Goal: Use online tool/utility: Utilize a website feature to perform a specific function

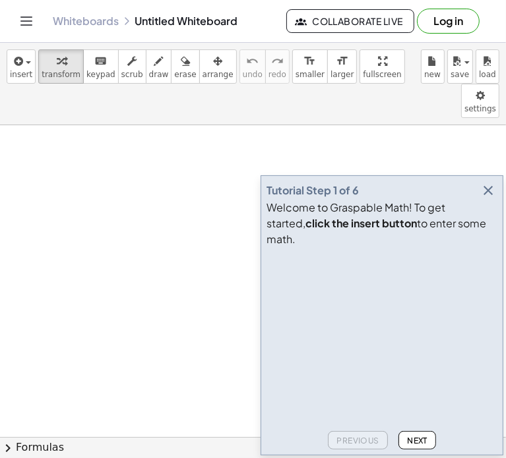
click at [489, 198] on icon "button" at bounding box center [488, 191] width 16 height 16
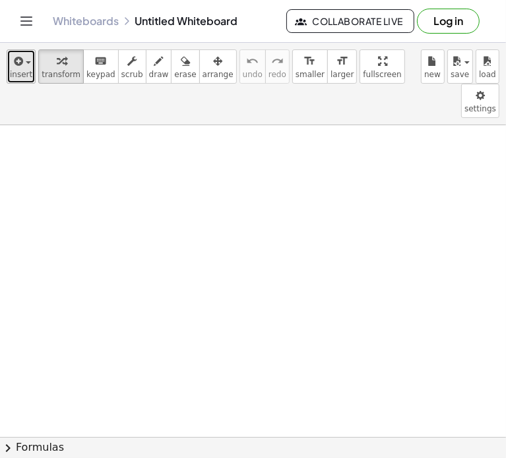
click at [15, 74] on span "insert" at bounding box center [21, 74] width 22 height 9
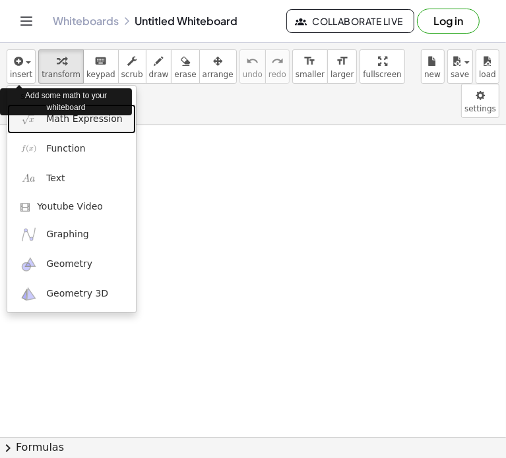
click at [79, 121] on span "Math Expression" at bounding box center [84, 119] width 76 height 13
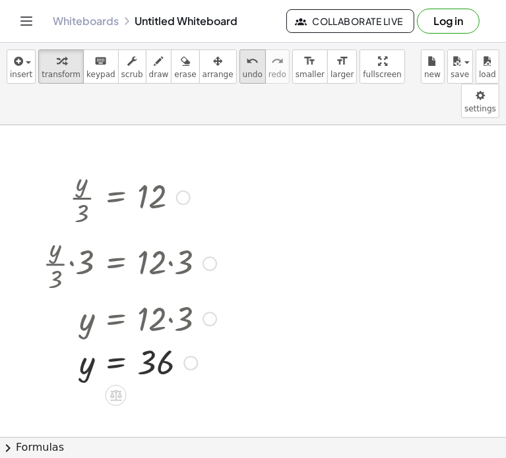
click at [243, 75] on span "undo" at bounding box center [253, 74] width 20 height 9
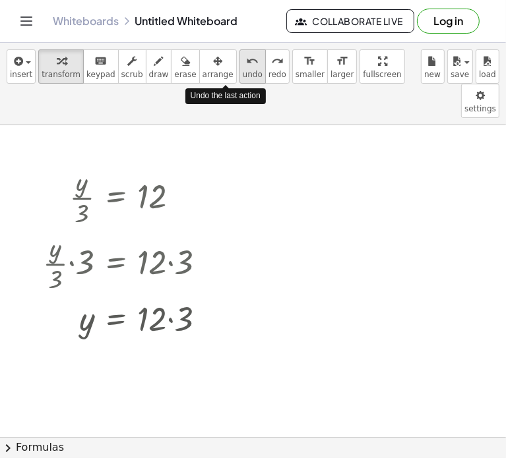
click at [243, 75] on span "undo" at bounding box center [253, 74] width 20 height 9
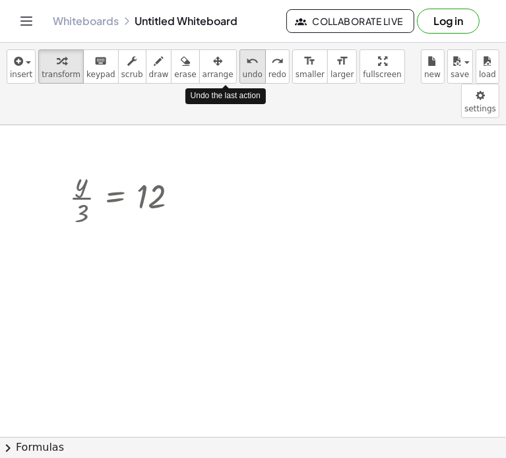
click at [243, 75] on span "undo" at bounding box center [253, 74] width 20 height 9
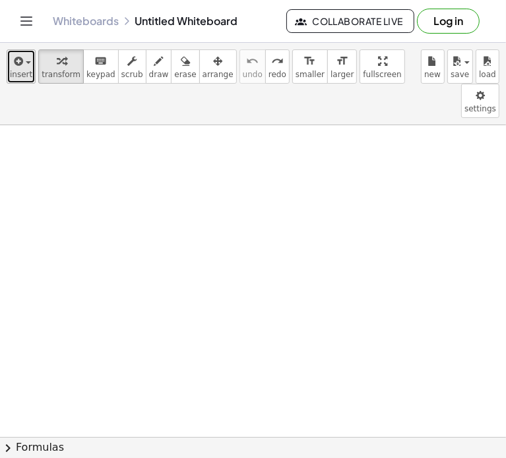
click at [11, 63] on icon "button" at bounding box center [17, 61] width 12 height 16
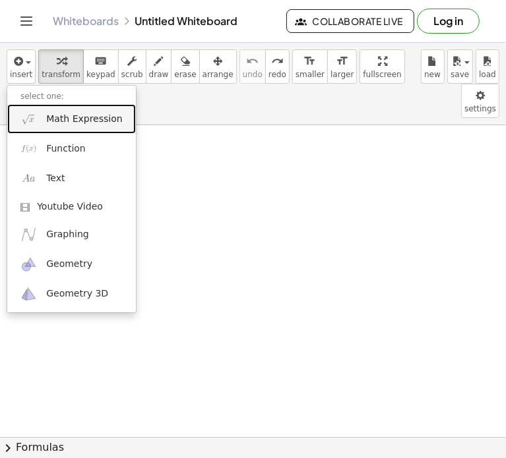
click at [54, 119] on span "Math Expression" at bounding box center [84, 119] width 76 height 13
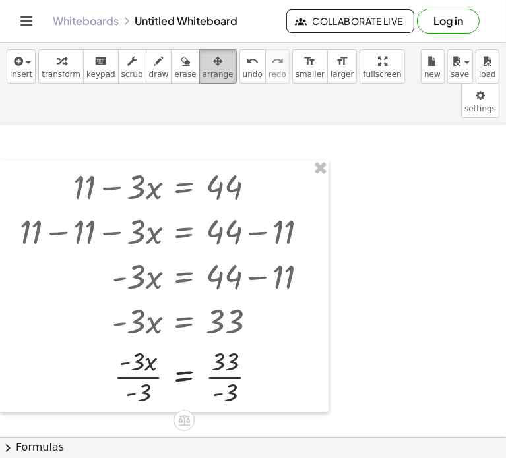
click at [213, 58] on icon "button" at bounding box center [217, 61] width 9 height 16
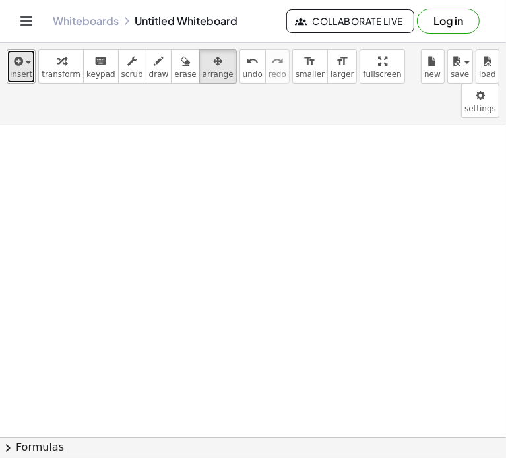
click at [20, 66] on icon "button" at bounding box center [17, 61] width 12 height 16
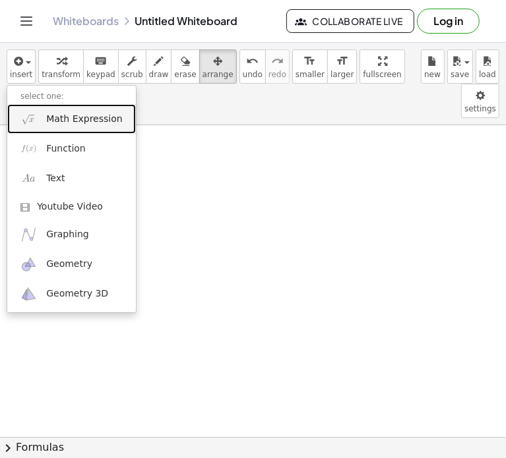
click at [78, 119] on span "Math Expression" at bounding box center [84, 119] width 76 height 13
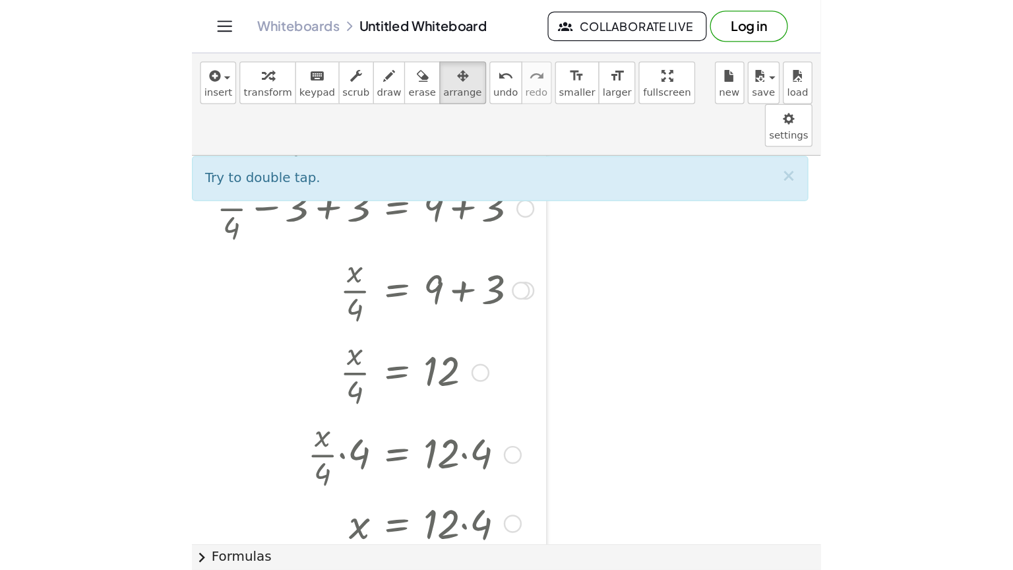
scroll to position [8, 0]
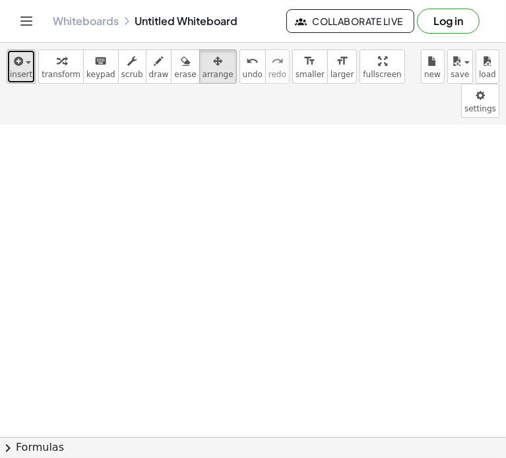
click at [14, 76] on span "insert" at bounding box center [21, 74] width 22 height 9
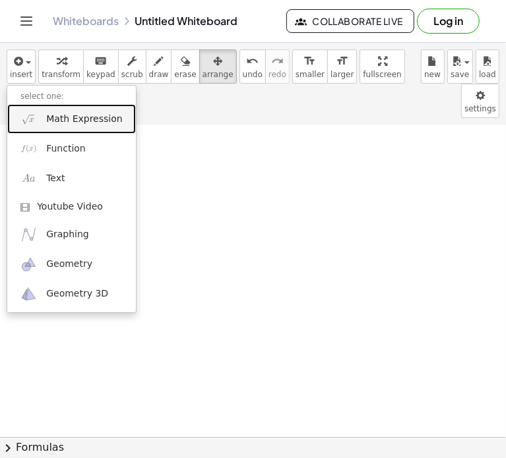
click at [75, 121] on span "Math Expression" at bounding box center [84, 119] width 76 height 13
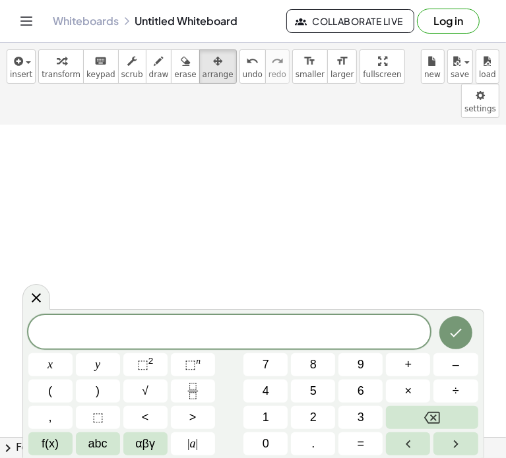
click at [133, 332] on span at bounding box center [229, 333] width 402 height 20
click at [171, 329] on span at bounding box center [229, 333] width 402 height 20
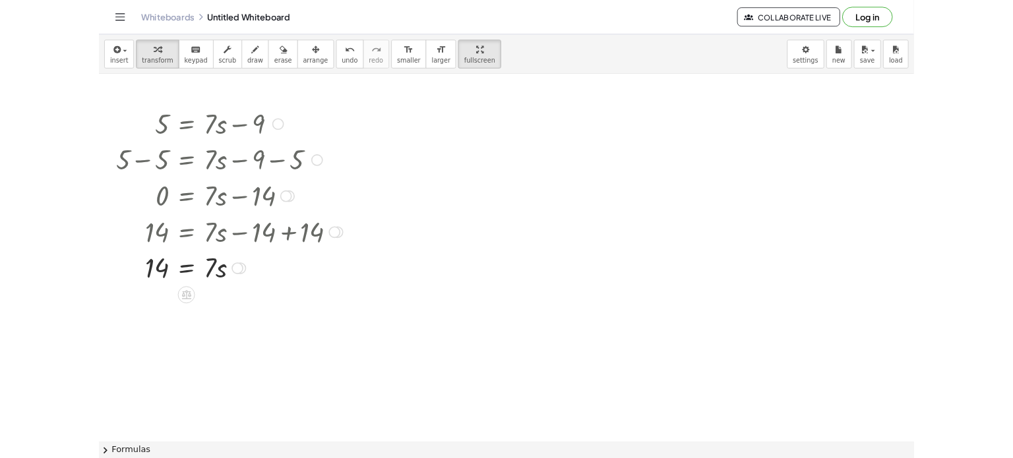
scroll to position [0, 0]
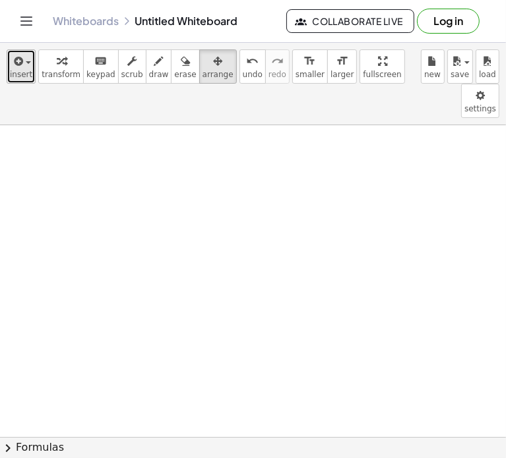
click at [13, 63] on icon "button" at bounding box center [17, 61] width 12 height 16
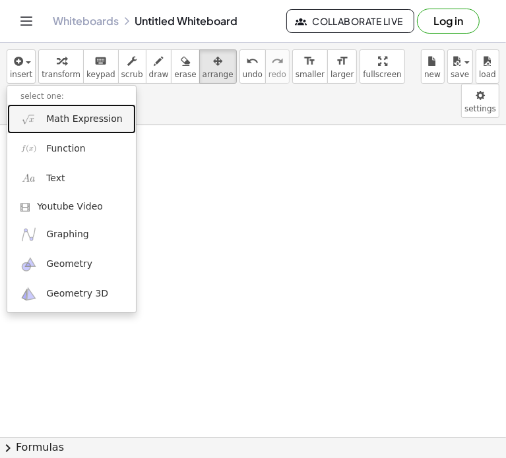
click at [76, 119] on span "Math Expression" at bounding box center [84, 119] width 76 height 13
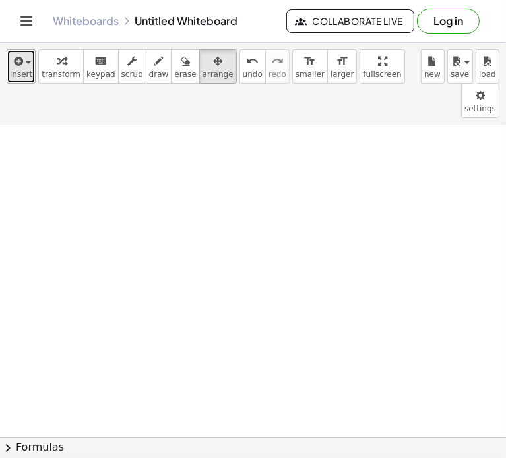
click at [19, 63] on icon "button" at bounding box center [17, 61] width 12 height 16
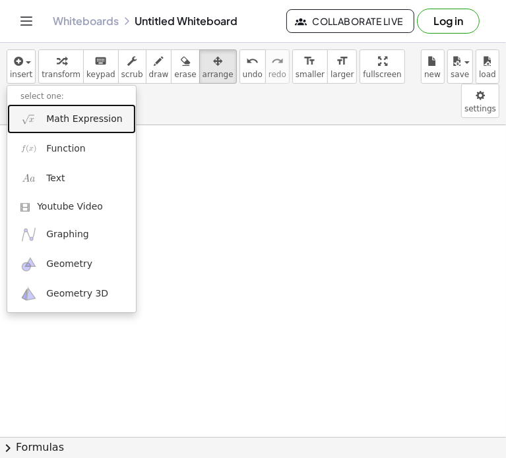
click at [76, 110] on link "Math Expression" at bounding box center [71, 119] width 129 height 30
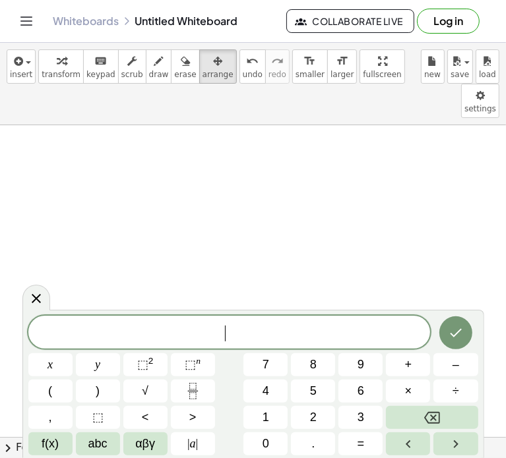
click at [209, 333] on span "​" at bounding box center [229, 333] width 402 height 18
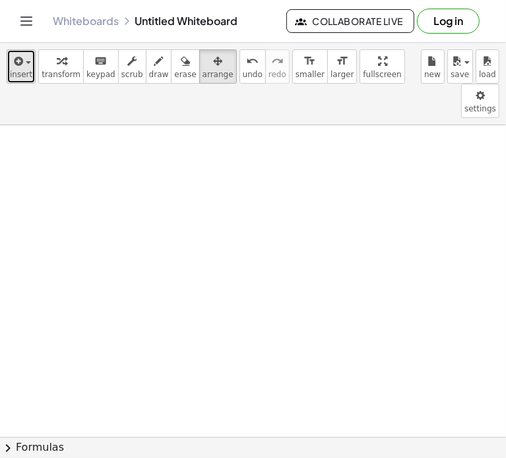
click at [21, 59] on icon "button" at bounding box center [17, 61] width 12 height 16
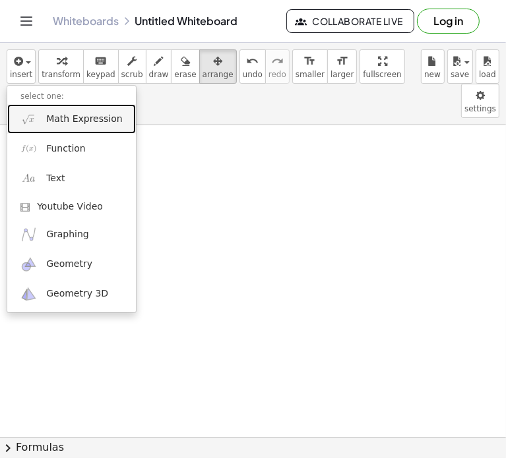
click at [92, 120] on span "Math Expression" at bounding box center [84, 119] width 76 height 13
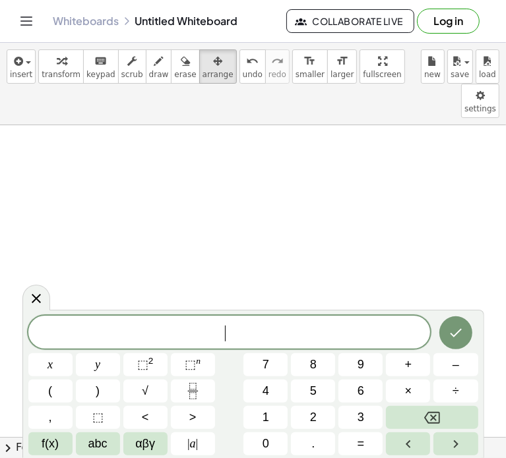
click at [144, 332] on span "​" at bounding box center [229, 333] width 402 height 18
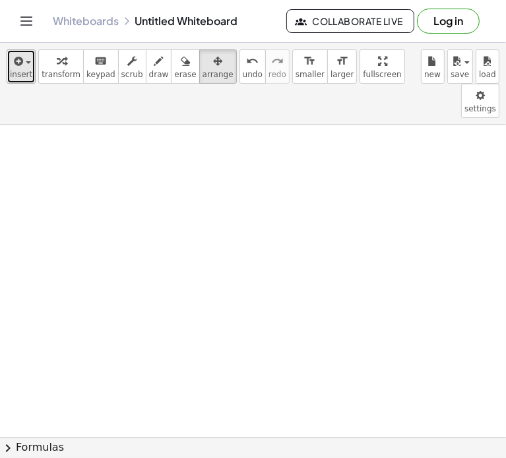
click at [22, 70] on span "insert" at bounding box center [21, 74] width 22 height 9
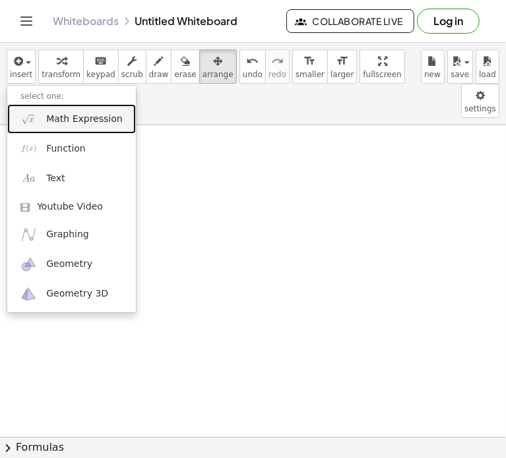
click at [75, 117] on span "Math Expression" at bounding box center [84, 119] width 76 height 13
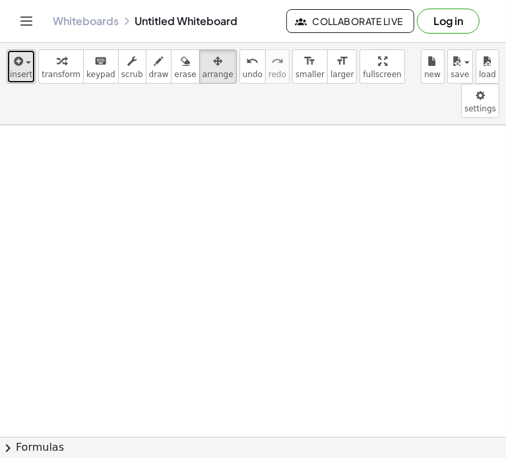
click at [25, 71] on span "insert" at bounding box center [21, 74] width 22 height 9
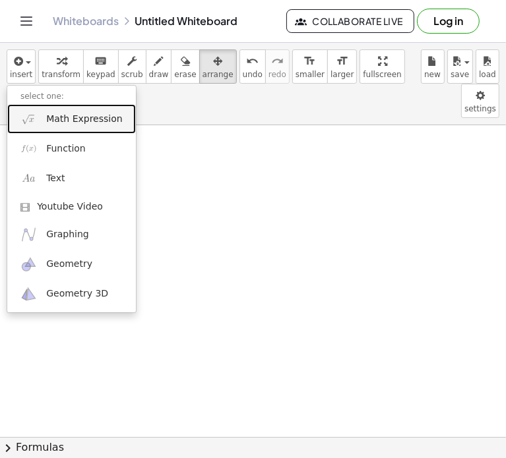
click at [82, 124] on span "Math Expression" at bounding box center [84, 119] width 76 height 13
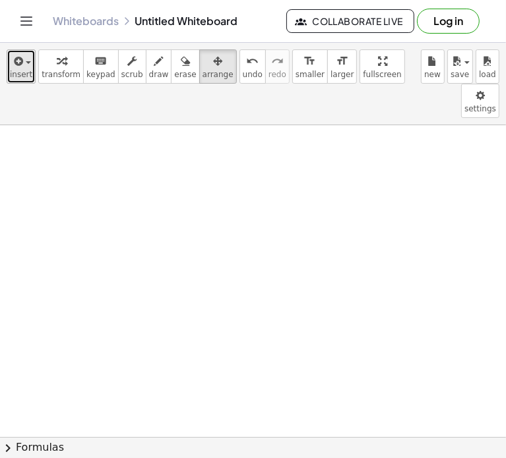
click at [18, 65] on icon "button" at bounding box center [17, 61] width 12 height 16
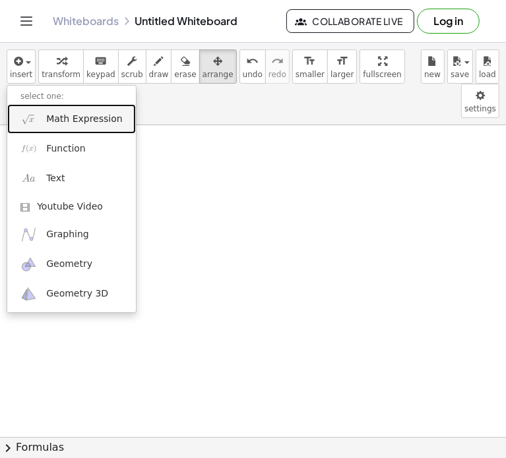
click at [83, 127] on link "Math Expression" at bounding box center [71, 119] width 129 height 30
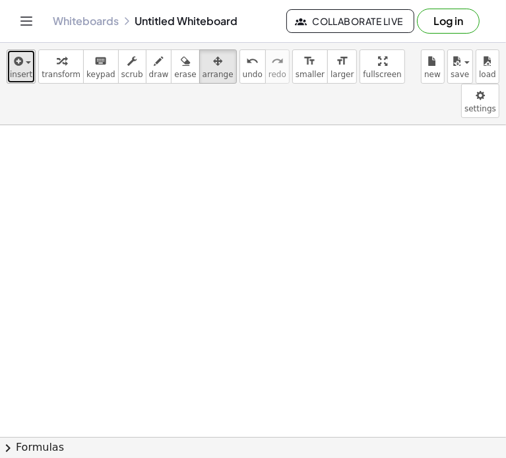
click at [13, 73] on span "insert" at bounding box center [21, 74] width 22 height 9
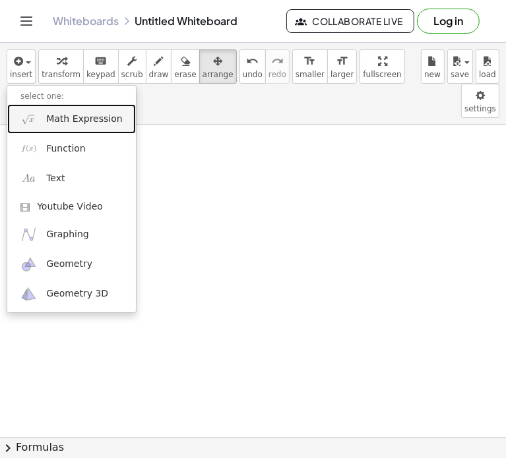
click at [86, 121] on span "Math Expression" at bounding box center [84, 119] width 76 height 13
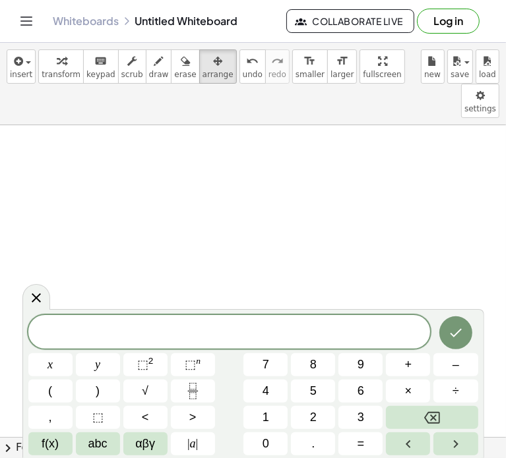
click at [233, 328] on span at bounding box center [229, 333] width 402 height 20
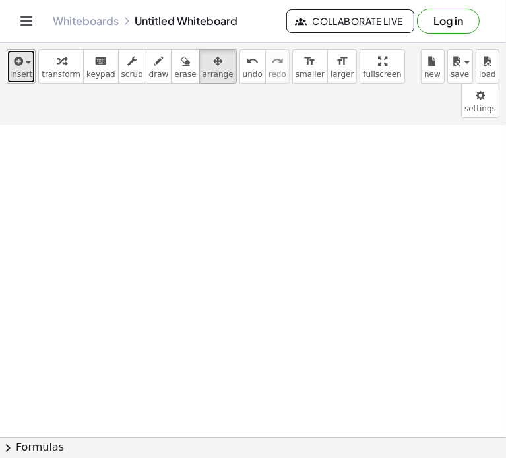
click at [16, 78] on span "insert" at bounding box center [21, 74] width 22 height 9
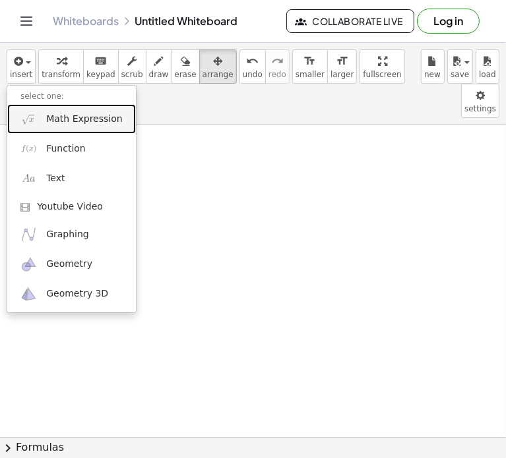
click at [90, 121] on span "Math Expression" at bounding box center [84, 119] width 76 height 13
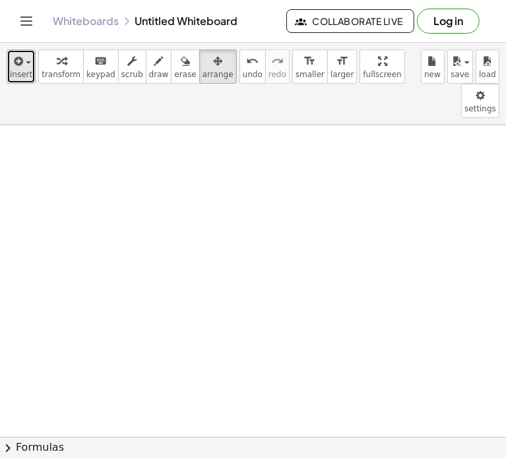
click at [18, 73] on span "insert" at bounding box center [21, 74] width 22 height 9
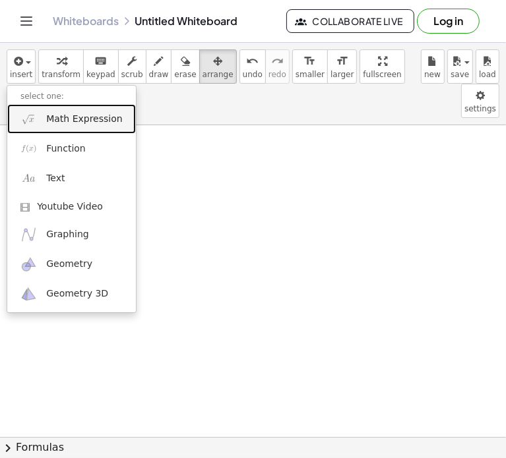
click at [79, 124] on span "Math Expression" at bounding box center [84, 119] width 76 height 13
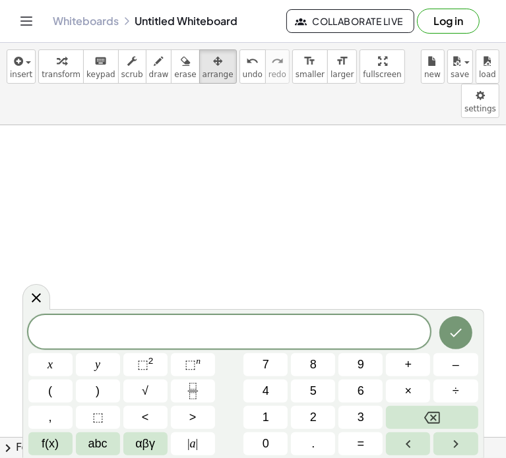
click at [166, 330] on span at bounding box center [229, 333] width 402 height 20
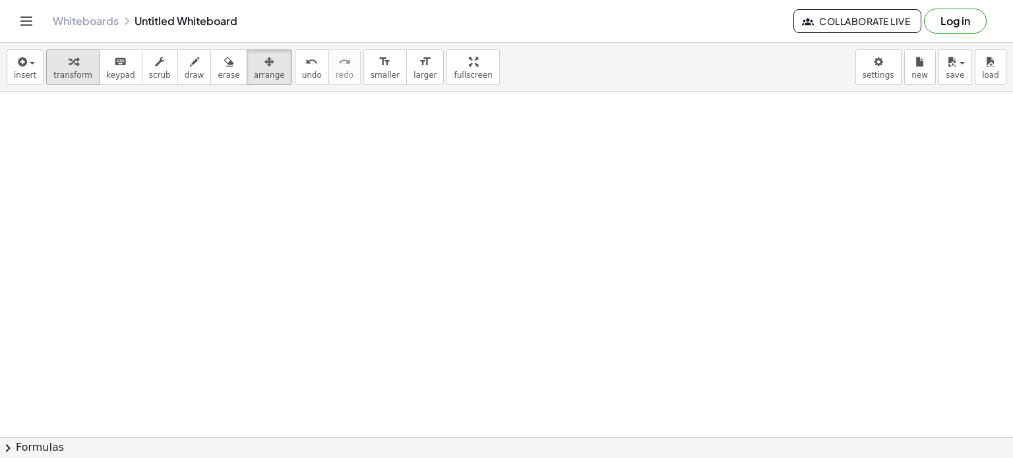
click at [59, 78] on span "transform" at bounding box center [72, 75] width 39 height 9
click at [40, 73] on button "insert" at bounding box center [25, 67] width 37 height 36
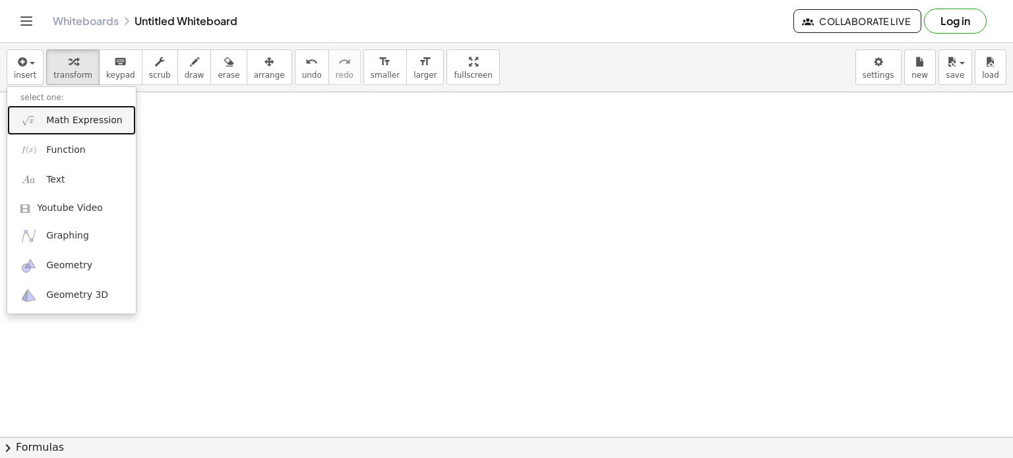
click at [63, 125] on span "Math Expression" at bounding box center [84, 120] width 76 height 13
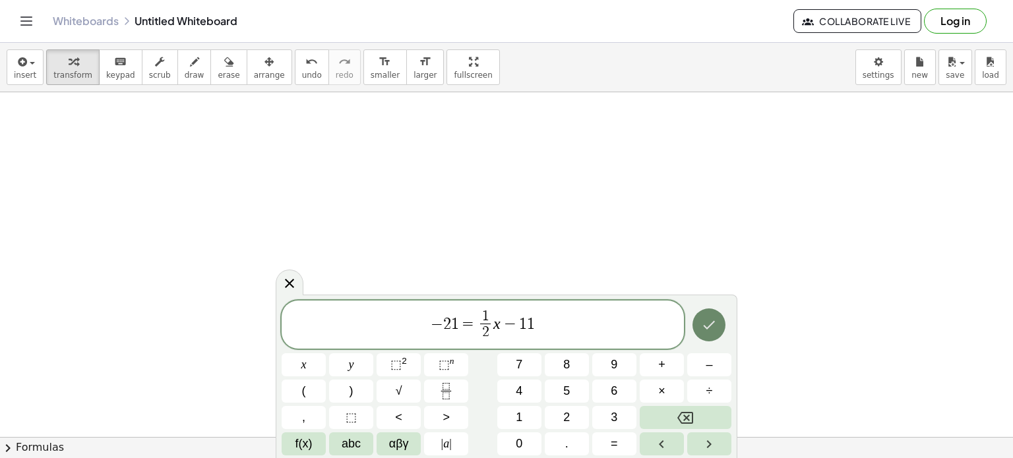
click at [505, 326] on icon "Done" at bounding box center [710, 325] width 12 height 9
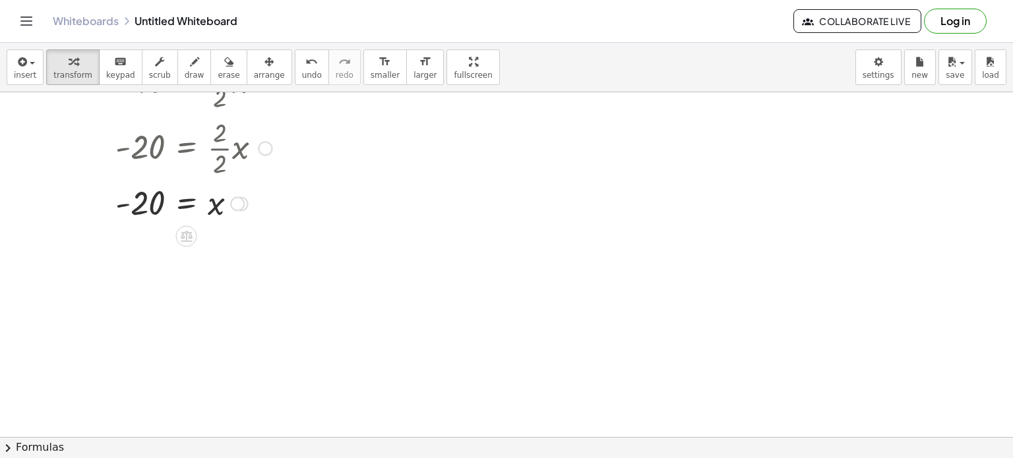
scroll to position [214, 0]
click at [31, 63] on span "button" at bounding box center [32, 63] width 5 height 3
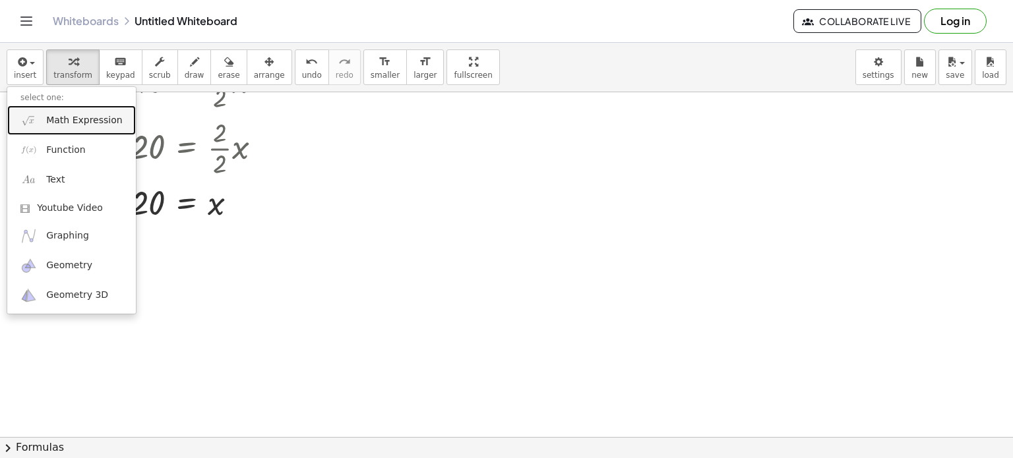
click at [90, 118] on span "Math Expression" at bounding box center [84, 120] width 76 height 13
